Goal: Obtain resource: Obtain resource

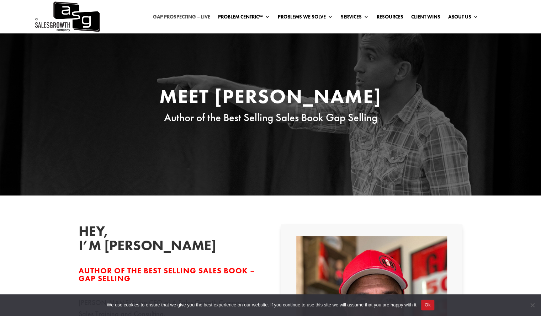
click at [191, 17] on link "Gap Prospecting – LIVE" at bounding box center [181, 18] width 57 height 8
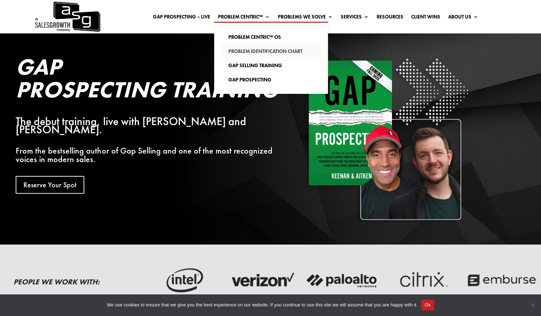
click at [245, 51] on link "Problem Identification Chart" at bounding box center [271, 51] width 100 height 14
